Goal: Check status: Check status

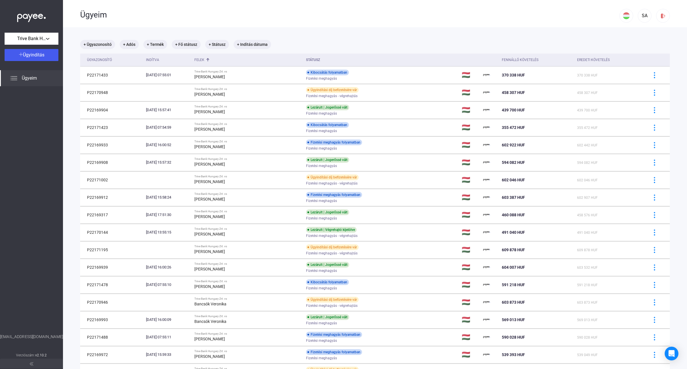
click at [198, 21] on div "Ügyeim" at bounding box center [350, 14] width 540 height 28
click at [317, 73] on div "Kibocsátás folyamatban" at bounding box center [327, 73] width 43 height 6
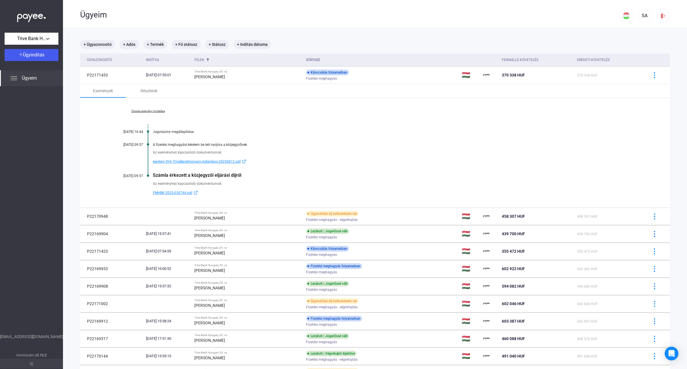
click at [153, 112] on link "Összes esemény mutatása" at bounding box center [148, 110] width 78 height 3
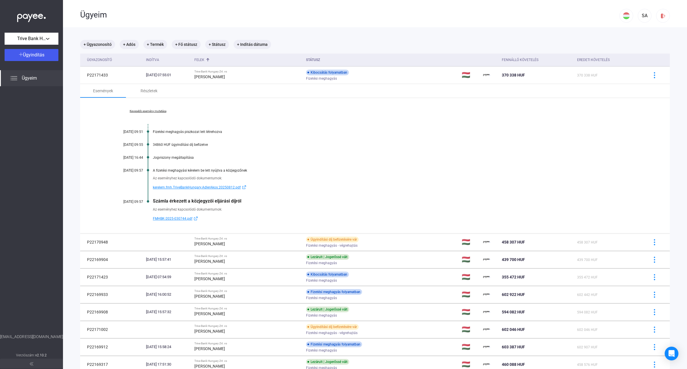
click at [186, 17] on div "Ügyeim" at bounding box center [350, 15] width 540 height 10
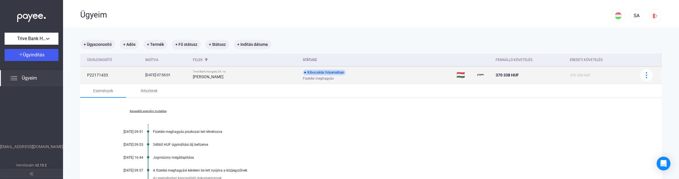
click at [267, 76] on div "[PERSON_NAME]" at bounding box center [245, 76] width 105 height 7
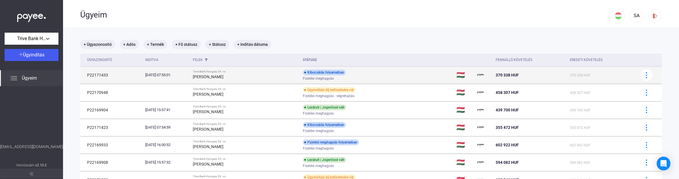
click at [267, 76] on div "[PERSON_NAME]" at bounding box center [245, 76] width 105 height 7
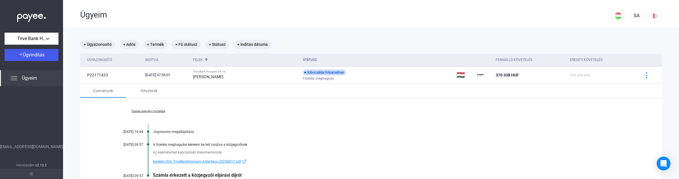
scroll to position [107, 0]
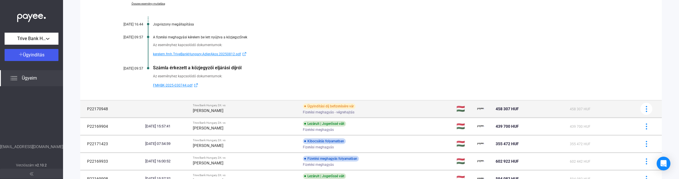
click at [222, 112] on strong "[PERSON_NAME]" at bounding box center [208, 110] width 31 height 5
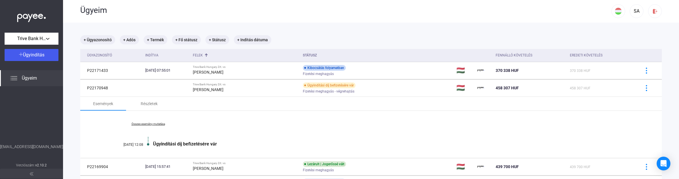
scroll to position [0, 0]
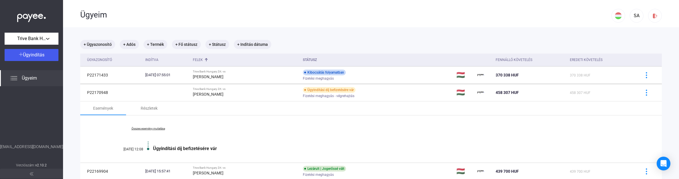
click at [154, 128] on link "Összes esemény mutatása" at bounding box center [148, 128] width 78 height 3
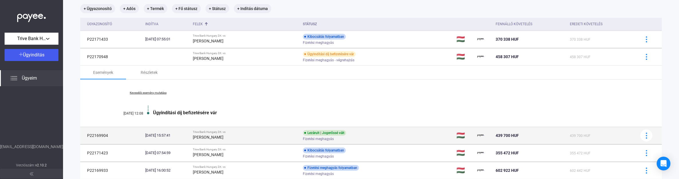
click at [279, 135] on div "[PERSON_NAME]" at bounding box center [245, 137] width 105 height 7
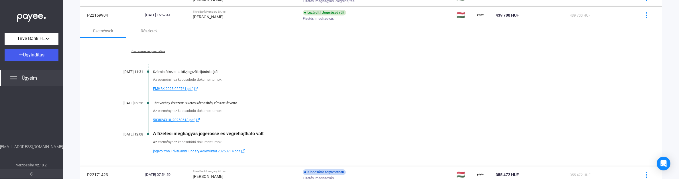
scroll to position [107, 0]
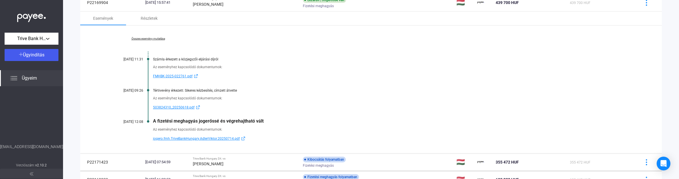
click at [158, 38] on link "Összes esemény mutatása" at bounding box center [148, 38] width 78 height 3
